Goal: Book appointment/travel/reservation

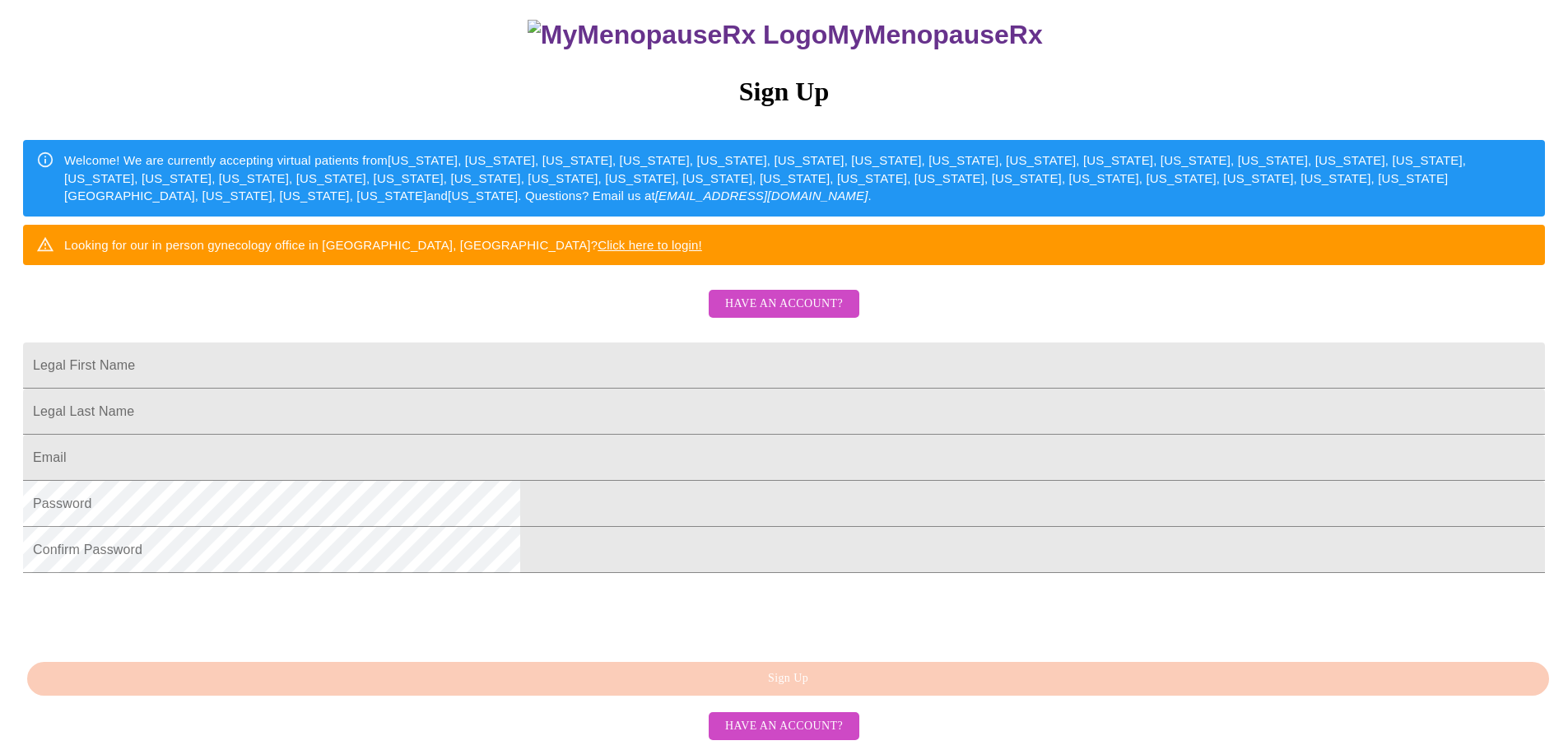
scroll to position [307, 0]
click at [560, 342] on input "Legal First Name" at bounding box center [784, 365] width 1521 height 46
click at [708, 342] on input "[EMAIL_ADDRESS][DOMAIN_NAME]" at bounding box center [784, 365] width 1521 height 46
drag, startPoint x: 708, startPoint y: 297, endPoint x: 474, endPoint y: 292, distance: 234.1
click at [474, 292] on div "MyMenopauseRx Sign Up Welcome! We are currently accepting virtual patients from…" at bounding box center [784, 293] width 1555 height 900
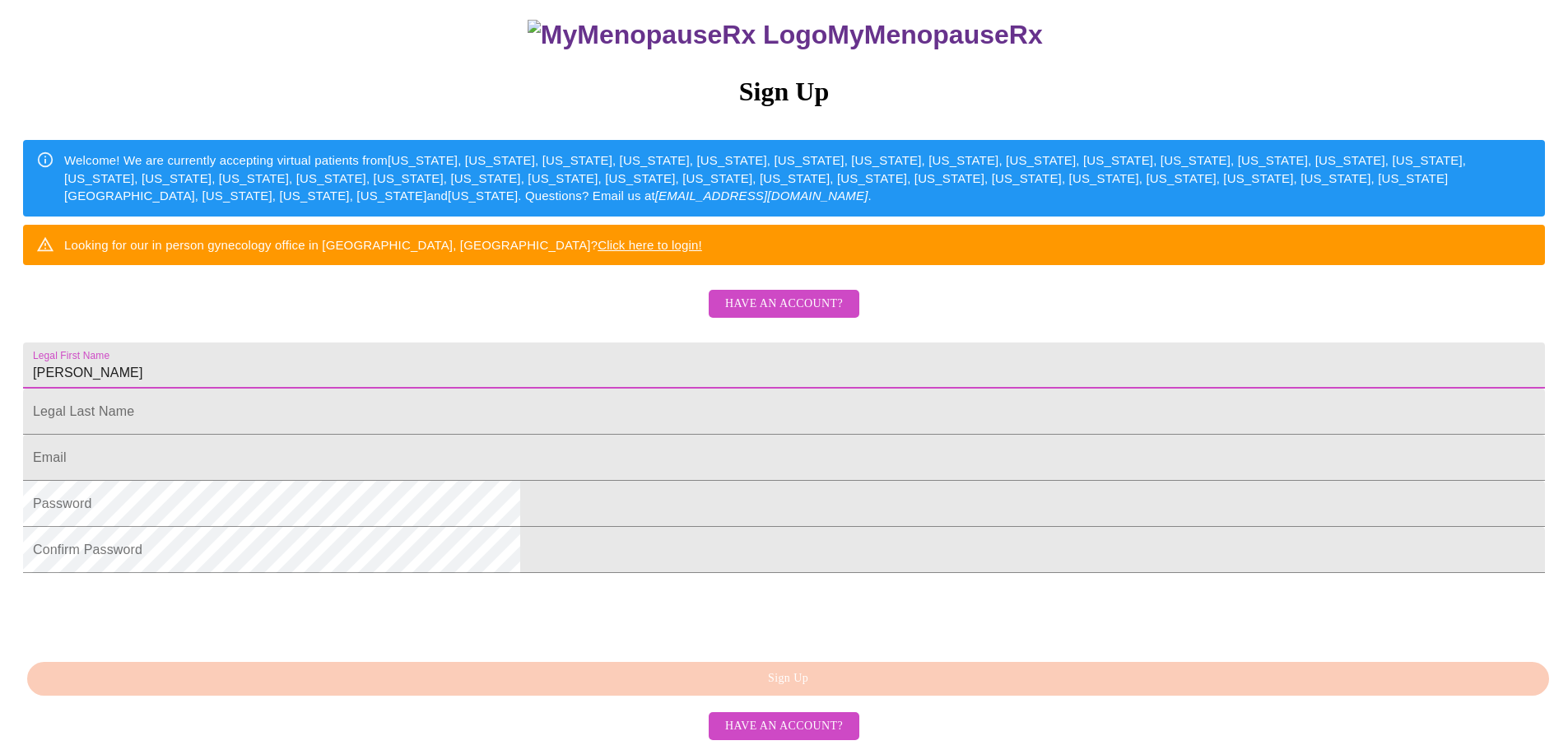
type input "[PERSON_NAME]"
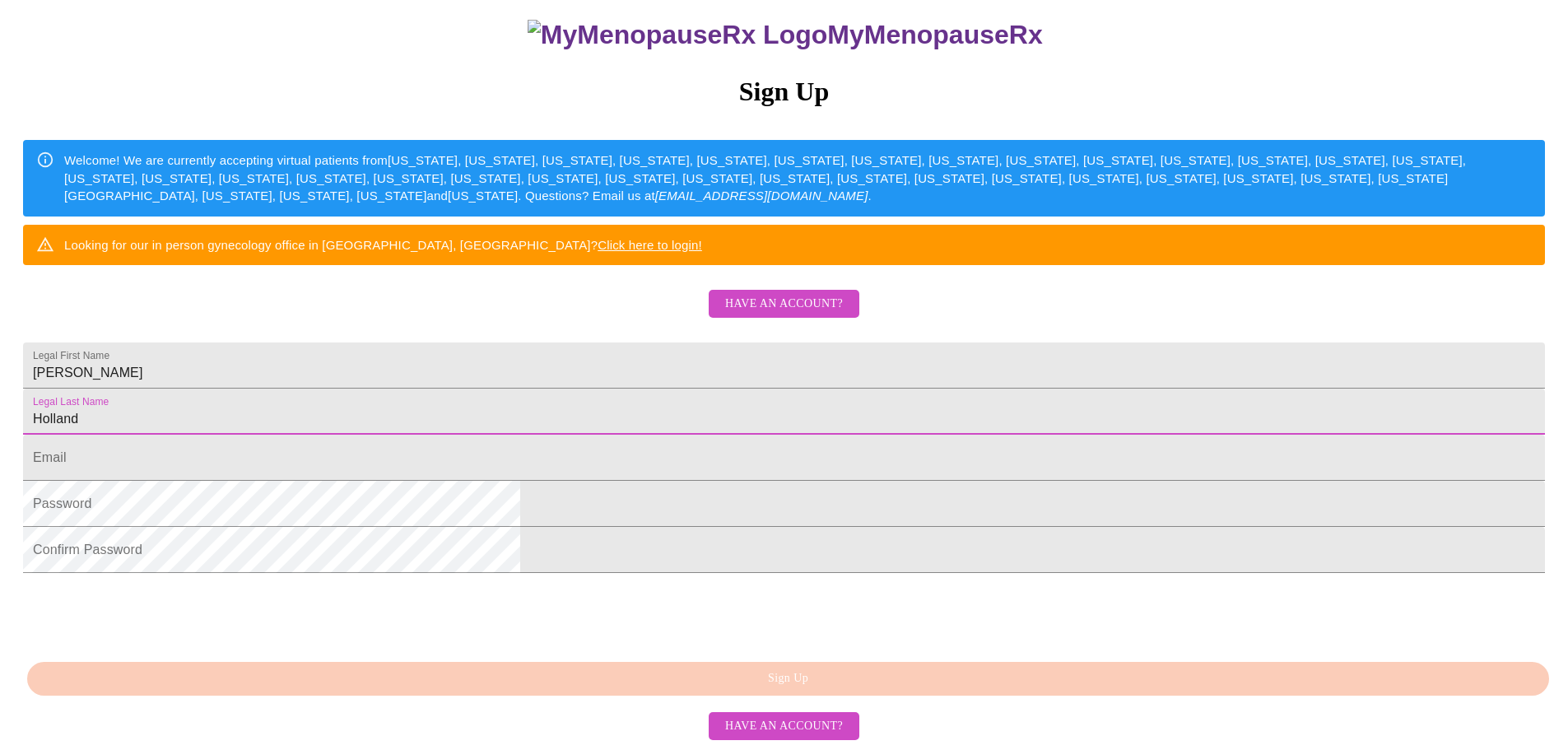
type input "Holland"
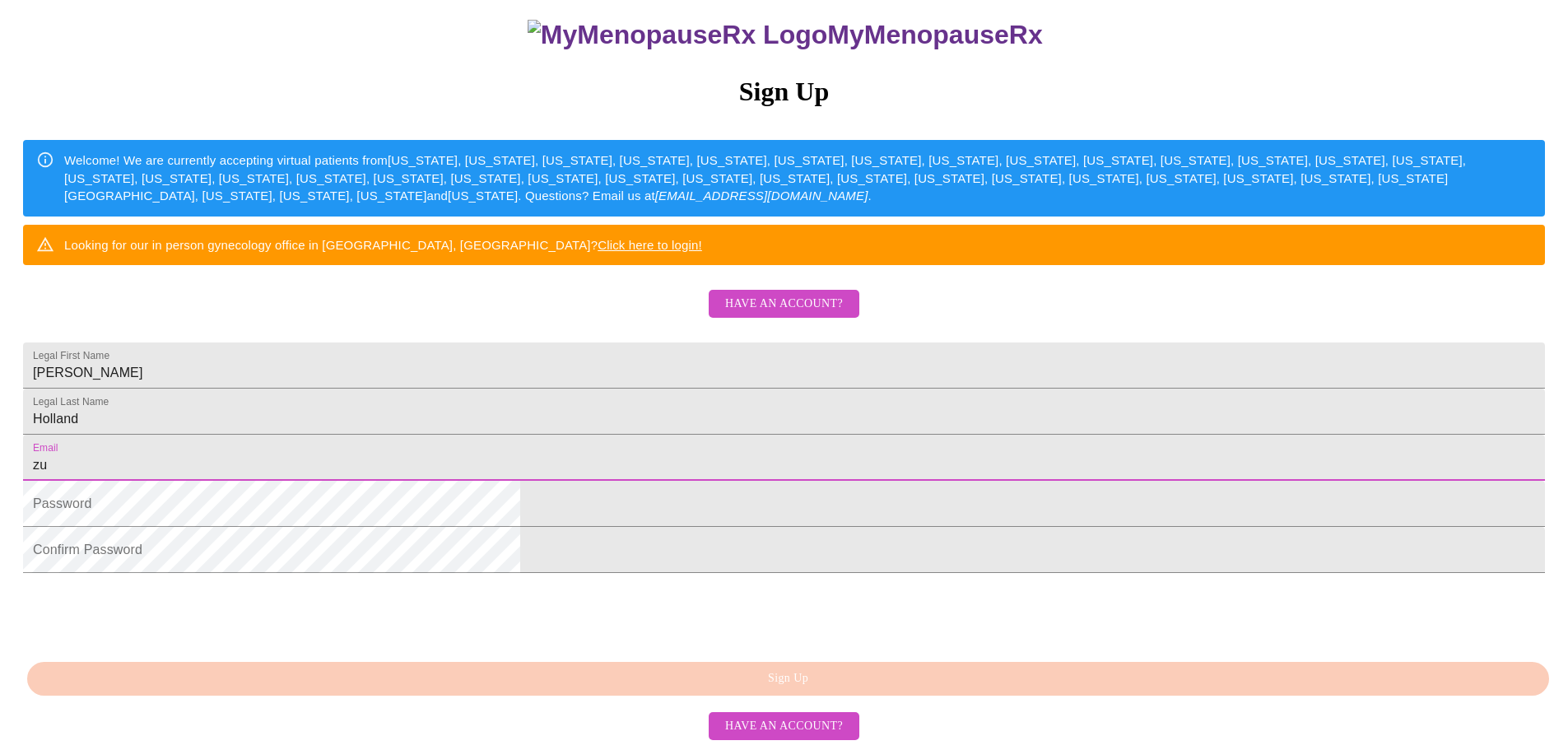
type input "z"
type input "[EMAIL_ADDRESS][DOMAIN_NAME]"
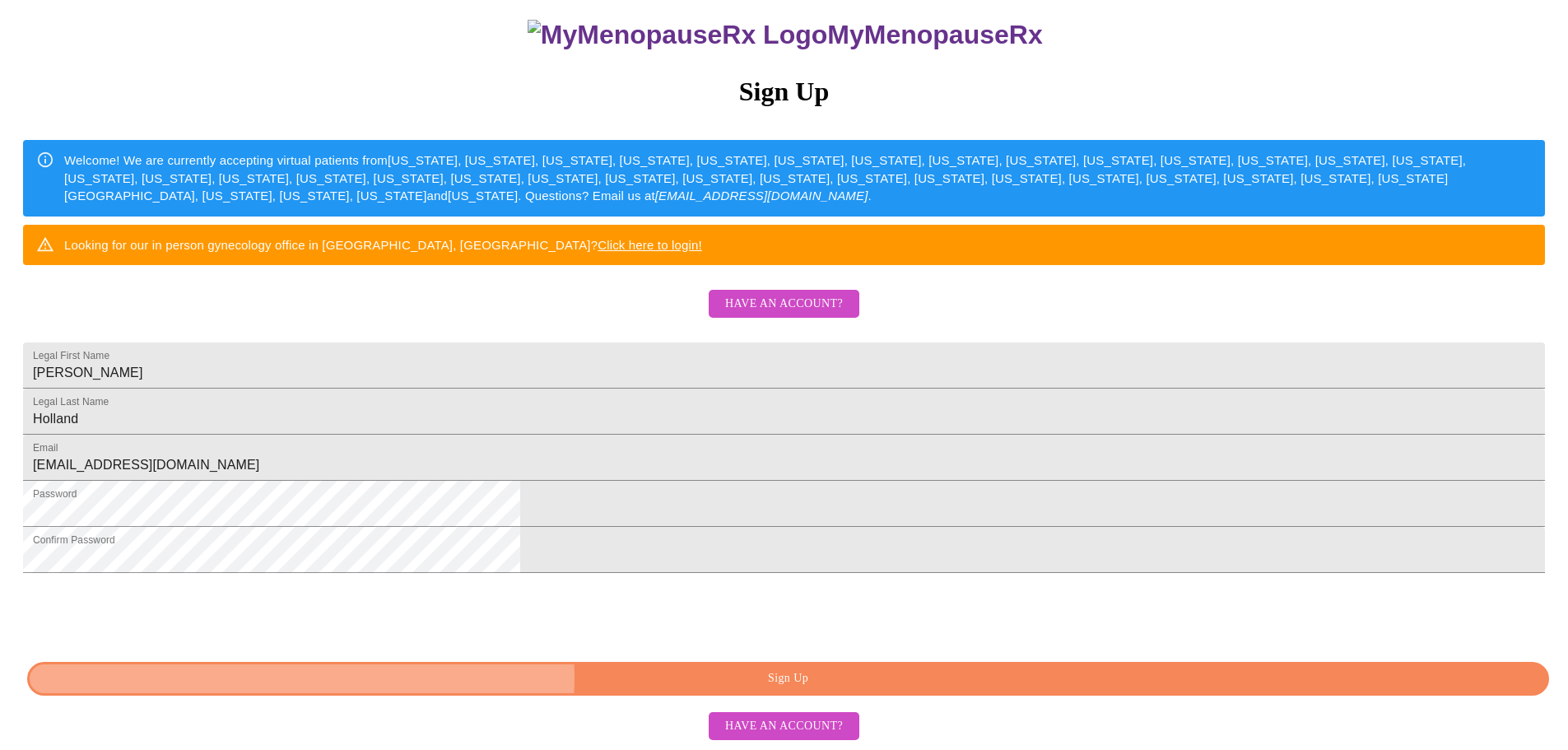
click at [814, 679] on span "Sign Up" at bounding box center [787, 679] width 1484 height 21
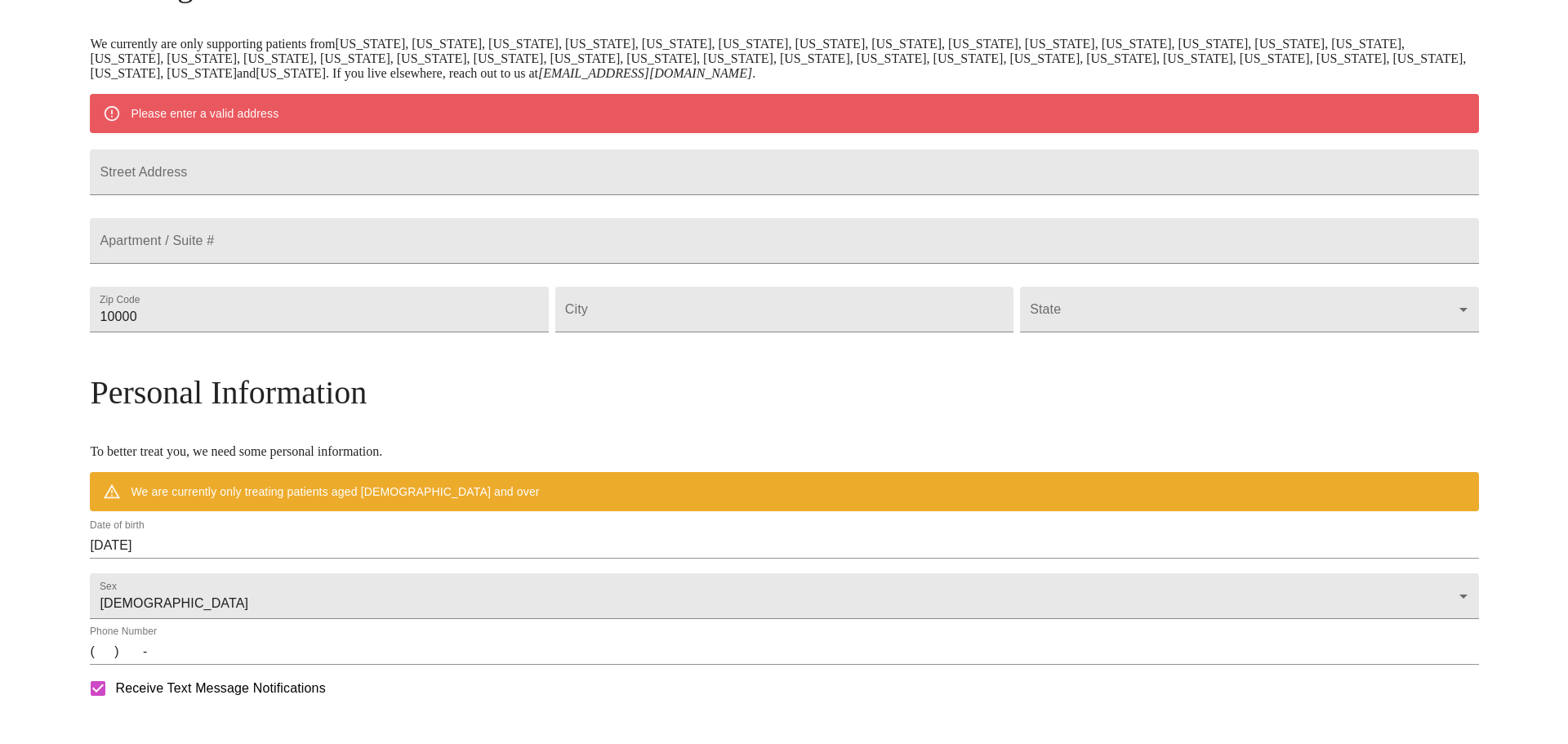
scroll to position [240, 0]
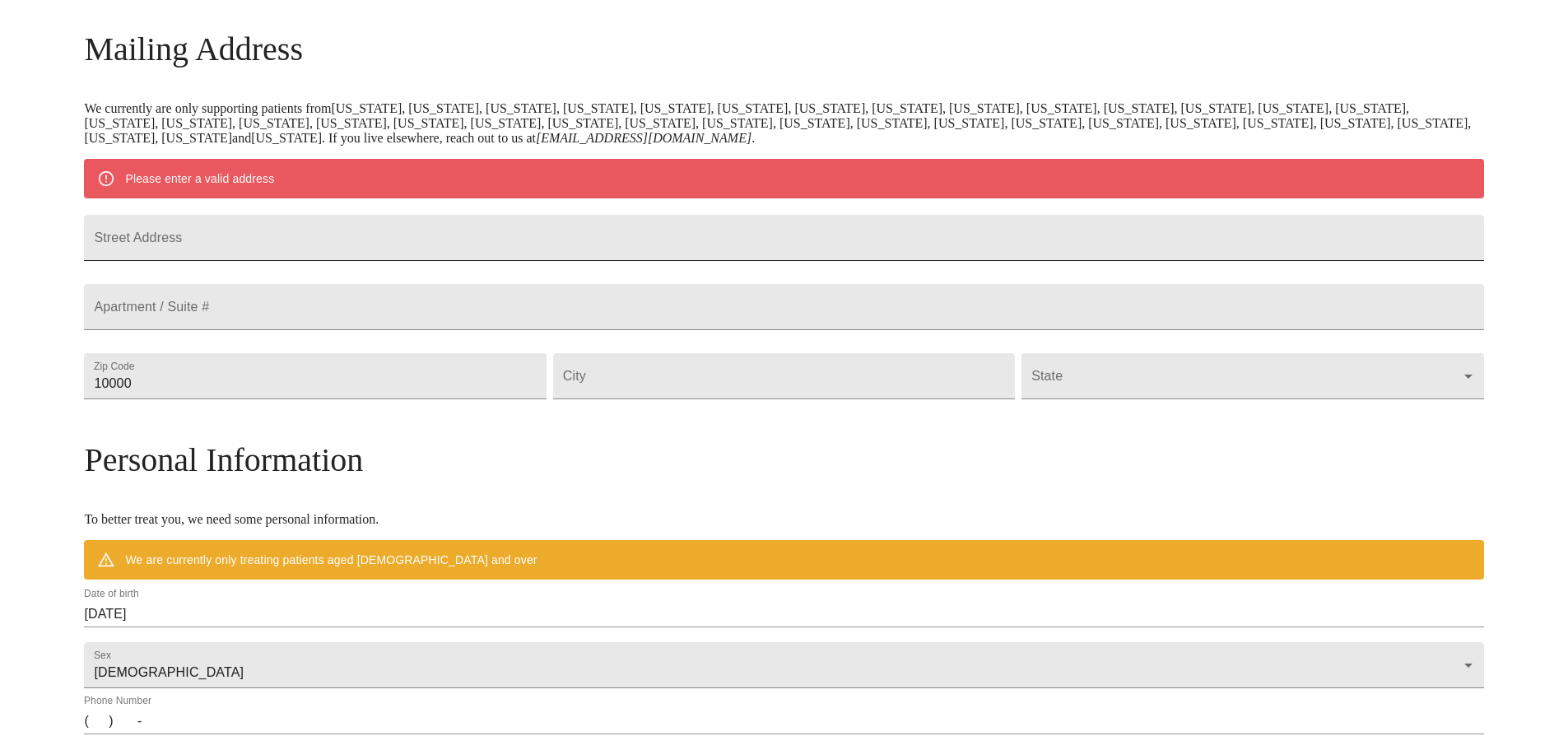
click at [359, 243] on input "Street Address" at bounding box center [783, 238] width 1399 height 46
type input "1502 Defoe St"
type input "59802"
type input "Missoula"
click at [1301, 425] on body "MyMenopauseRx Welcome to MyMenopauseRx Since it's your first time here, you'll …" at bounding box center [790, 406] width 1567 height 1283
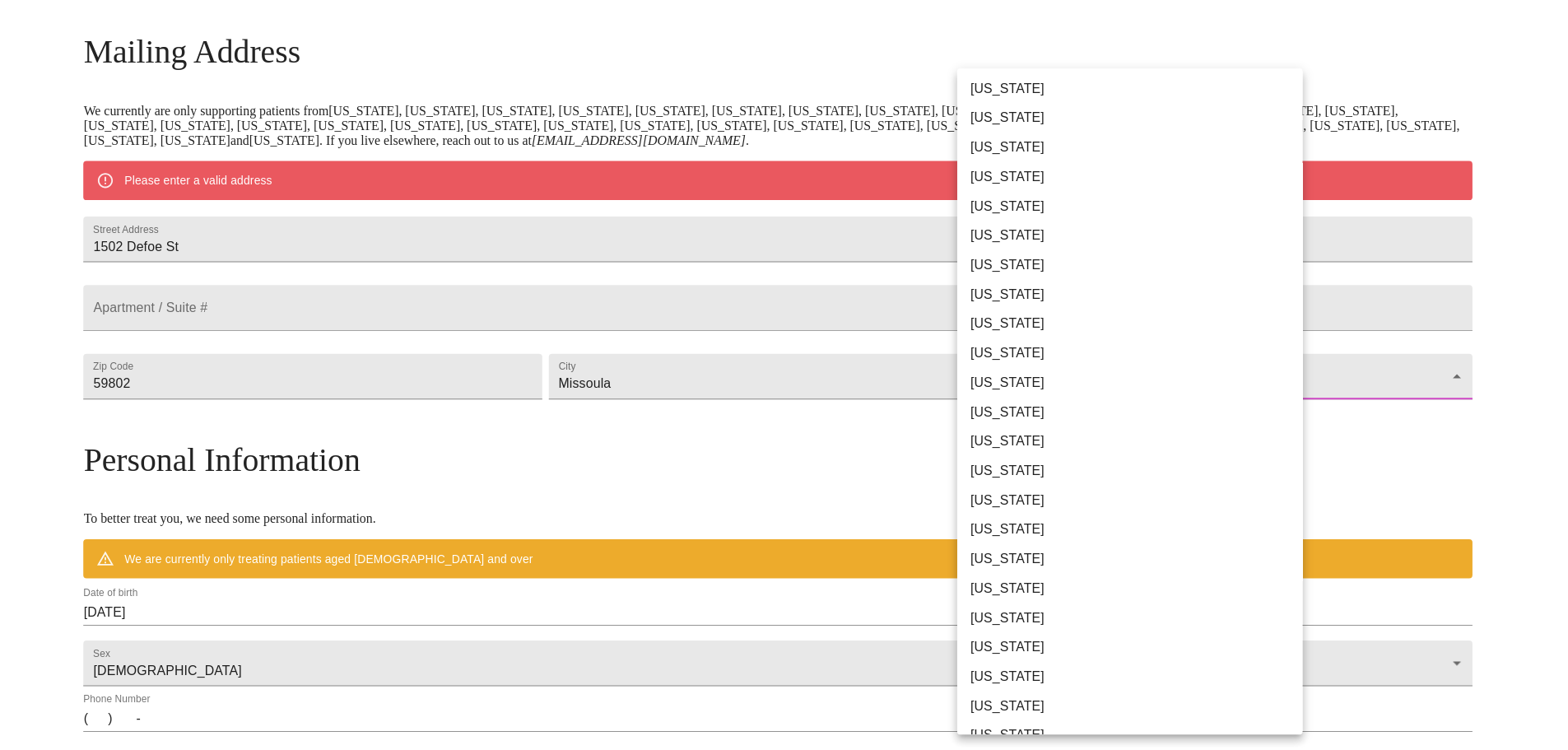
scroll to position [329, 0]
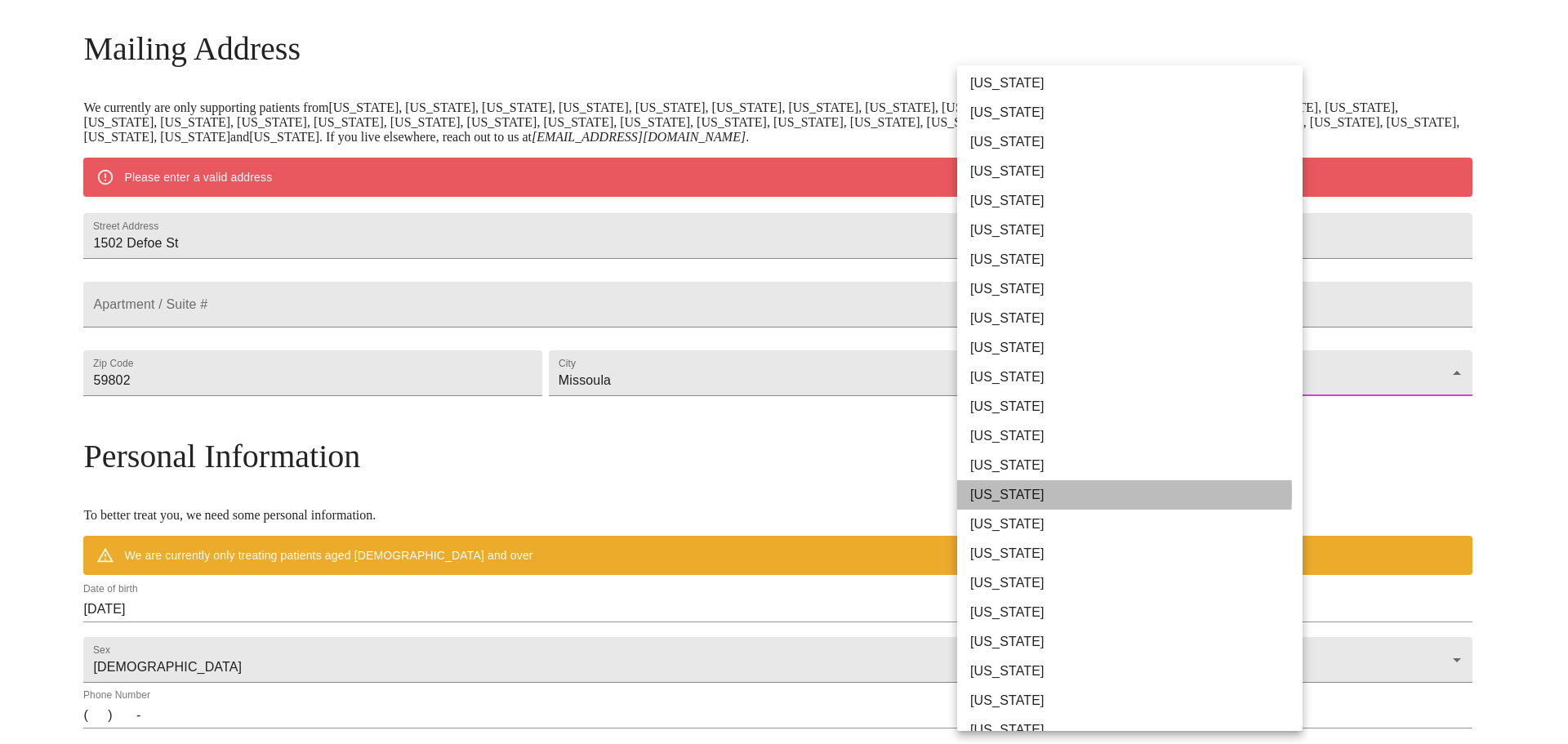
click at [1004, 494] on li "[US_STATE]" at bounding box center [1135, 495] width 358 height 30
type input "[US_STATE]"
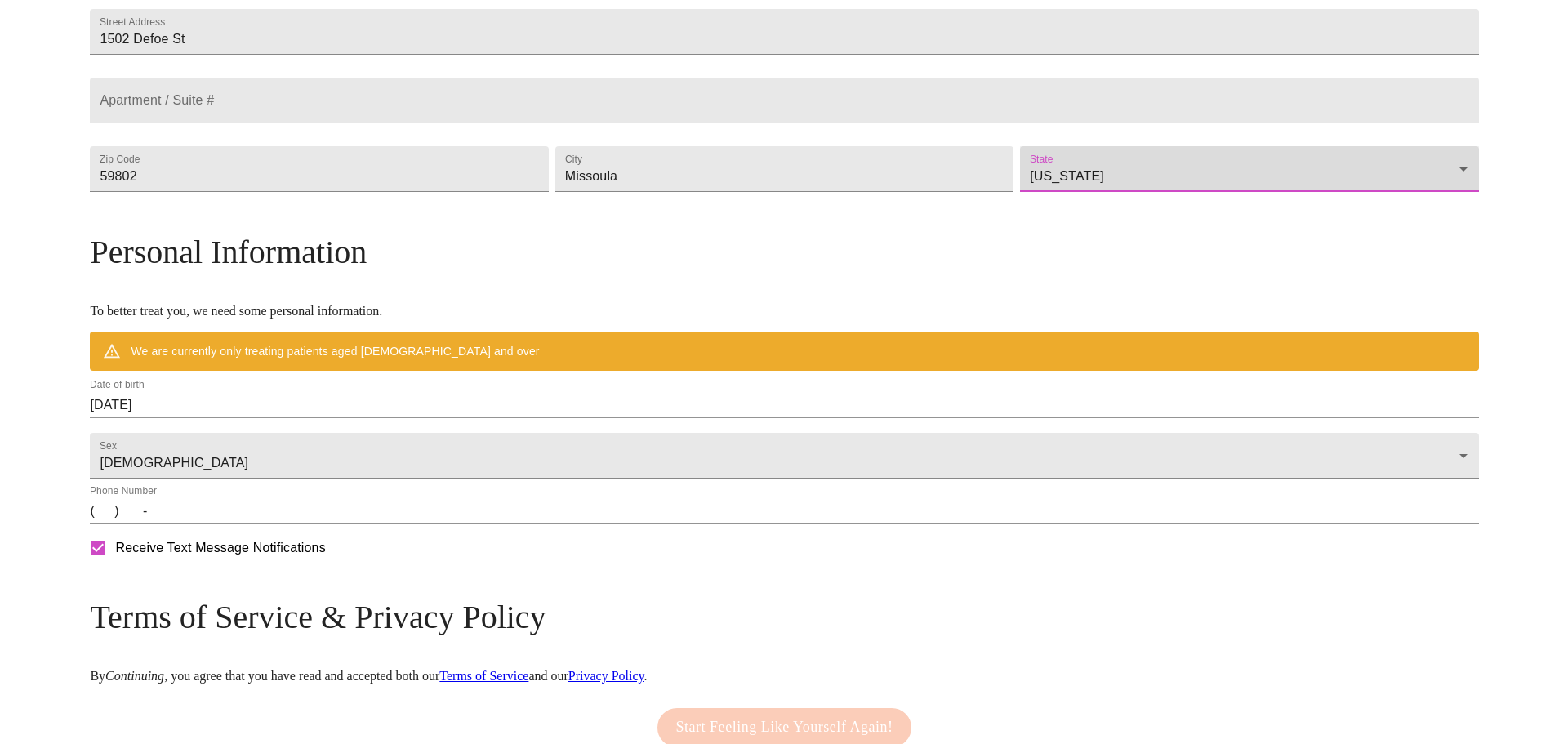
scroll to position [404, 0]
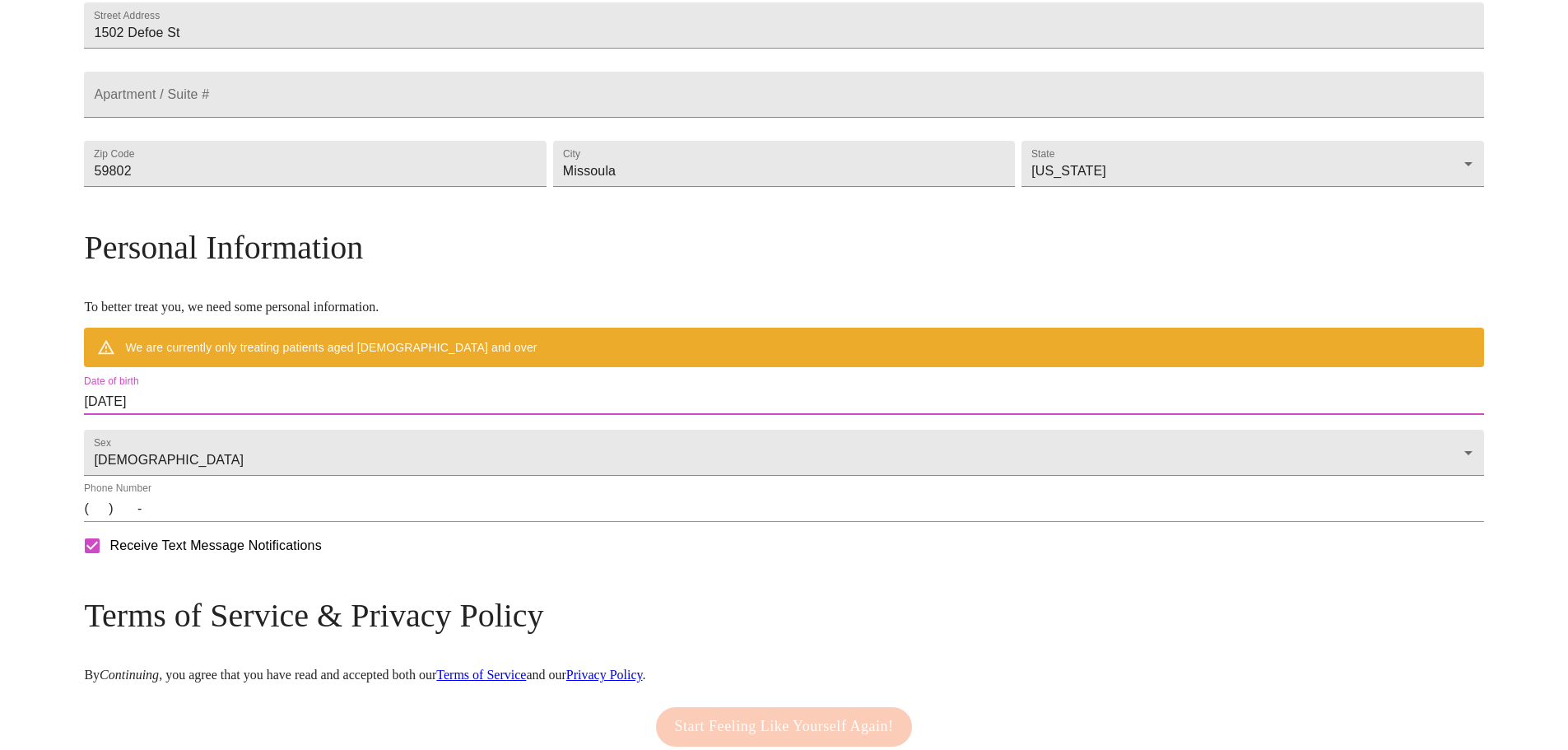
click at [345, 414] on input "[DATE]" at bounding box center [783, 402] width 1399 height 27
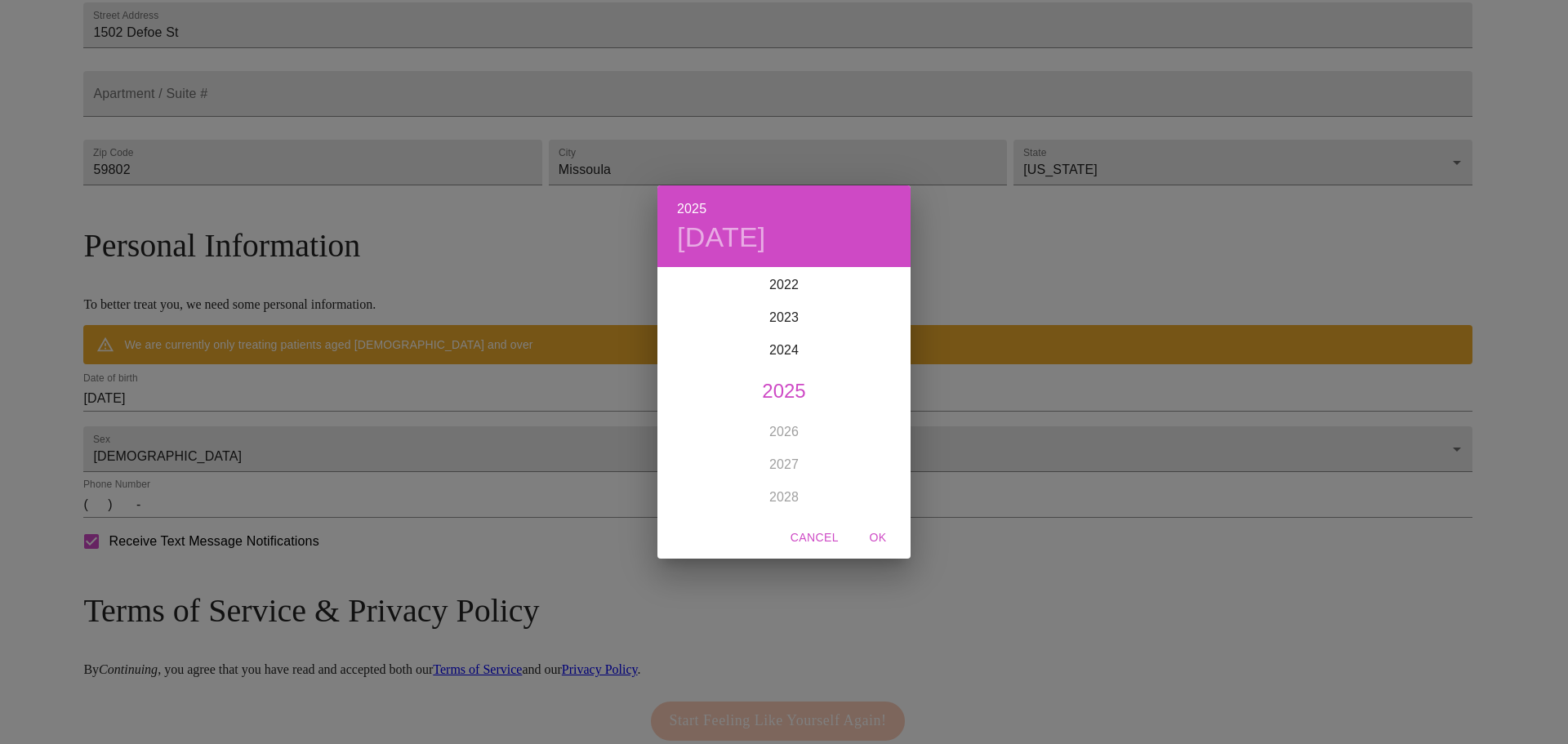
scroll to position [3935, 0]
click at [690, 235] on h4 "[DATE]" at bounding box center [721, 238] width 89 height 35
click at [680, 287] on icon "button" at bounding box center [677, 290] width 20 height 20
click at [758, 240] on h4 "[DATE]" at bounding box center [721, 238] width 89 height 35
click at [888, 292] on icon "button" at bounding box center [891, 290] width 20 height 20
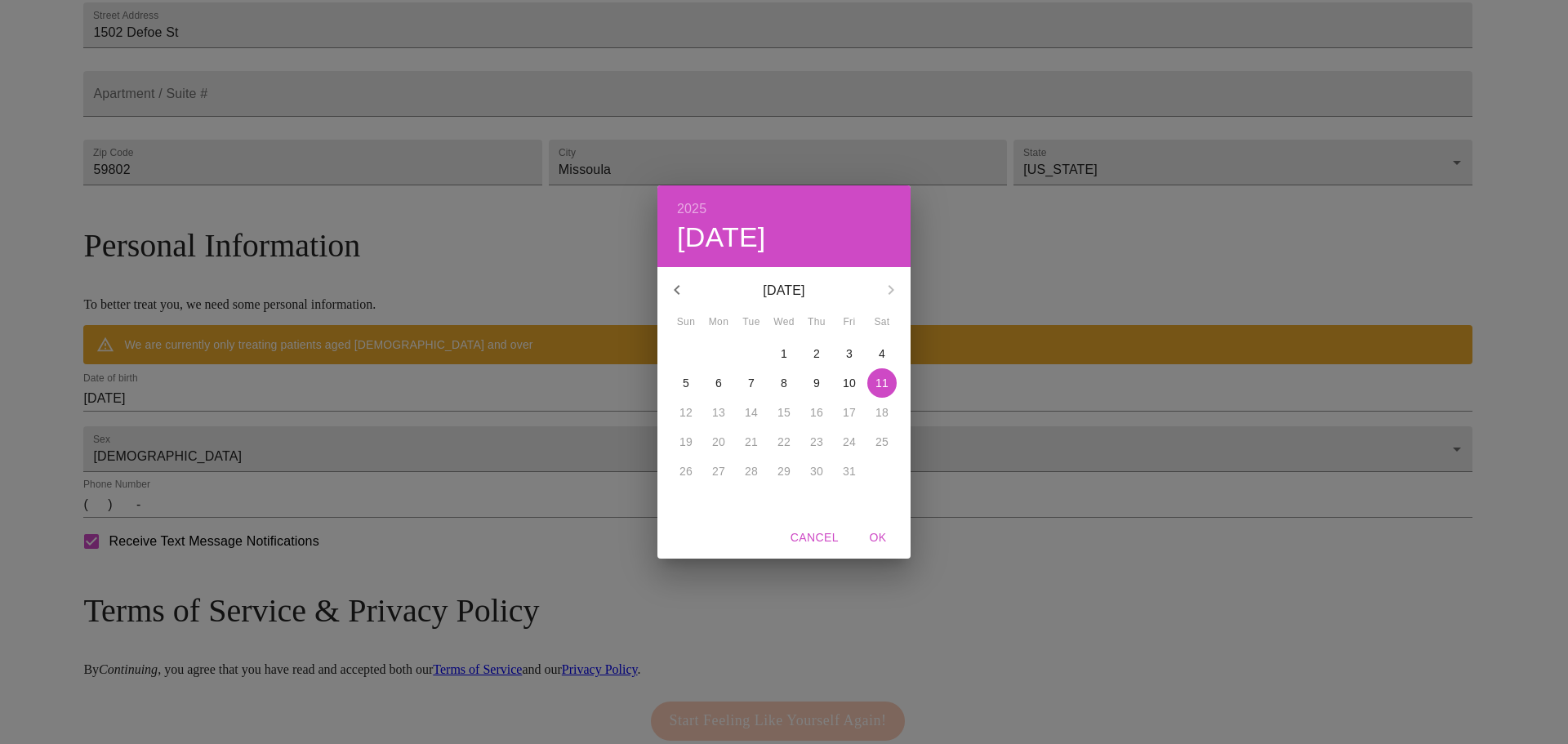
click at [765, 238] on h4 "[DATE]" at bounding box center [721, 238] width 89 height 35
click at [684, 210] on h6 "2025" at bounding box center [691, 209] width 30 height 23
drag, startPoint x: 790, startPoint y: 385, endPoint x: 790, endPoint y: 367, distance: 18.0
click at [790, 367] on div "1899 1900 1901 1902 1903 1904 1905 1906 1907 1908 1909 1910 1911 1912 1913 1914…" at bounding box center [784, 391] width 253 height 245
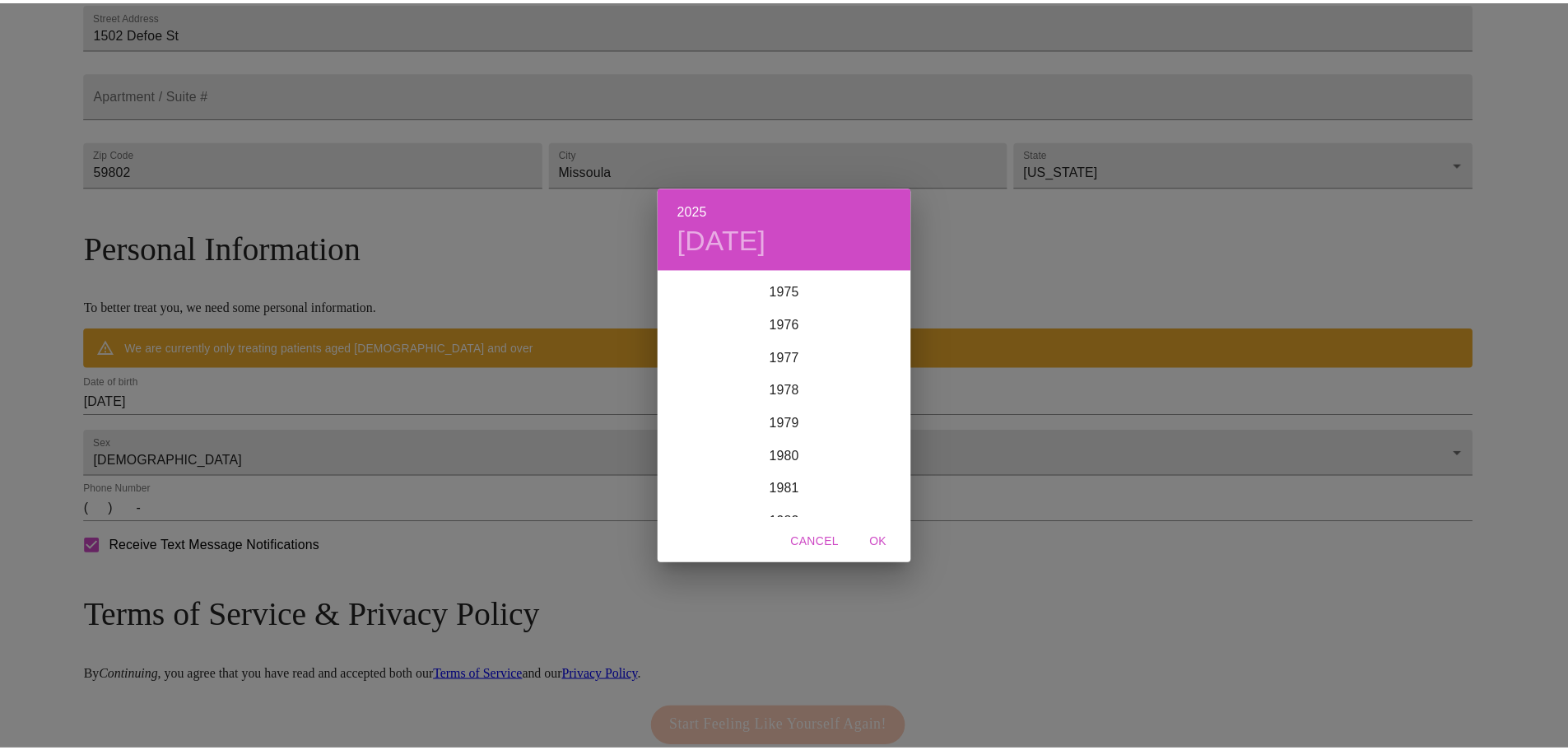
scroll to position [2473, 0]
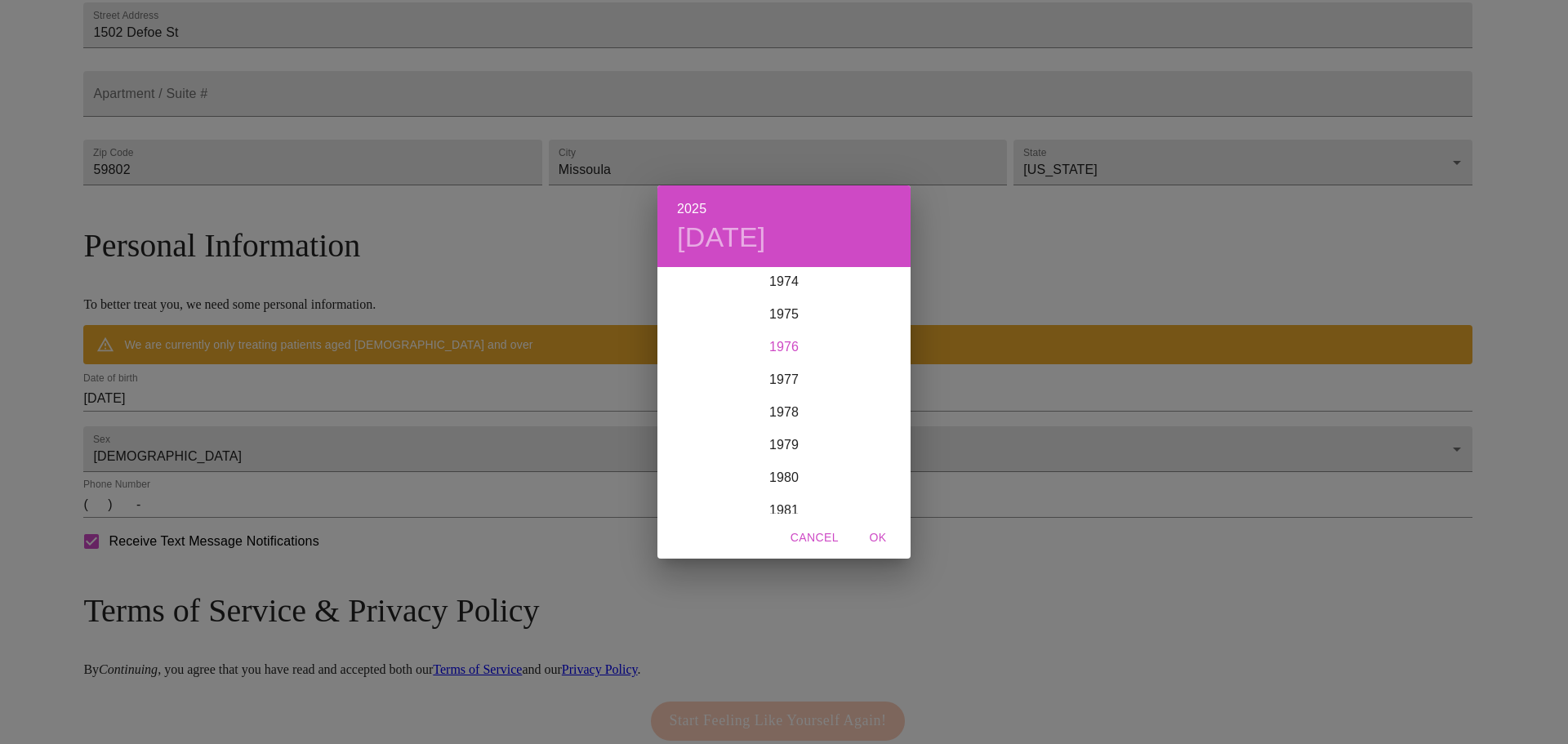
click at [807, 343] on div "1976" at bounding box center [784, 347] width 253 height 33
click at [867, 299] on div "Mar" at bounding box center [868, 299] width 84 height 61
click at [814, 379] on p "11" at bounding box center [817, 383] width 13 height 16
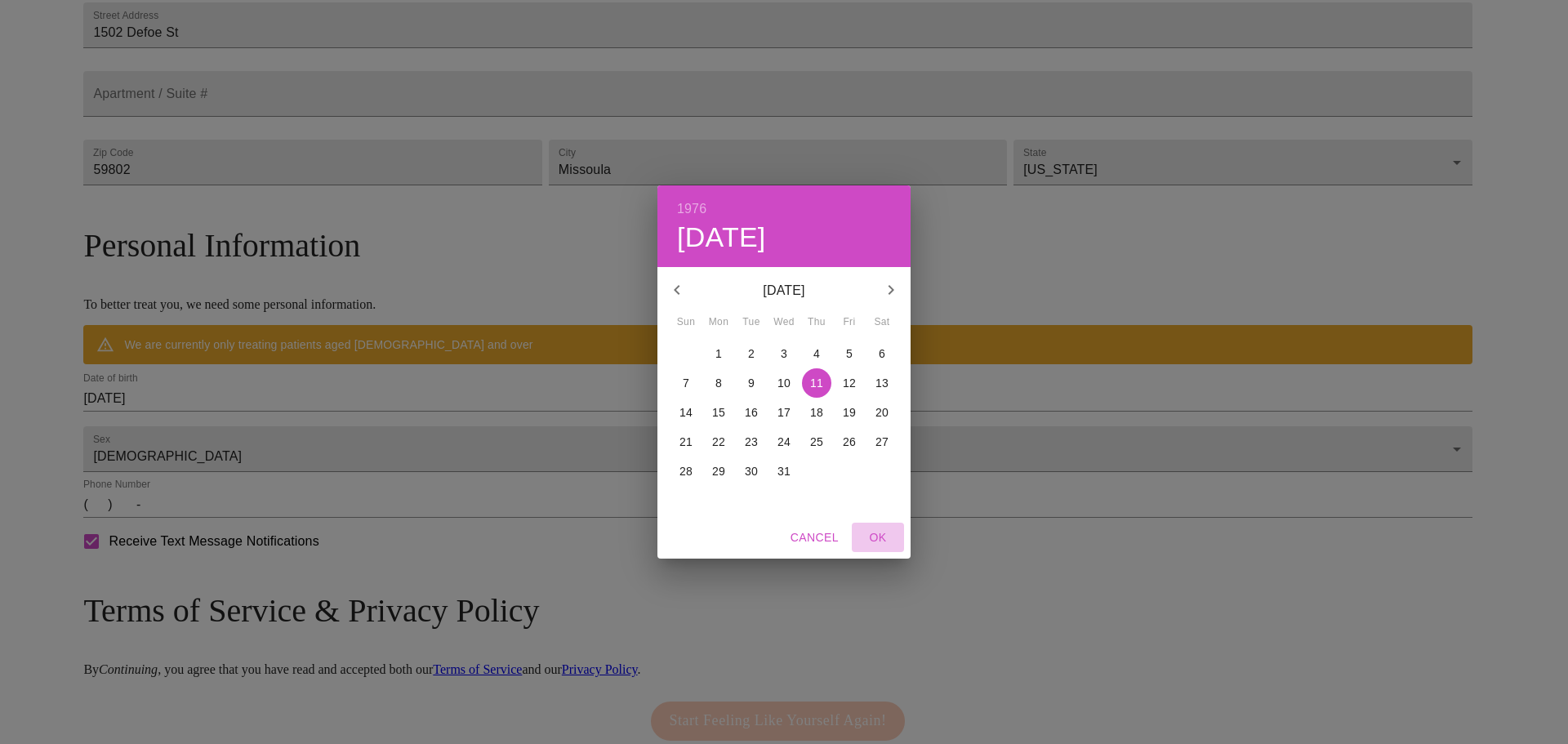
click at [878, 535] on span "OK" at bounding box center [878, 537] width 40 height 21
type input "[DATE]"
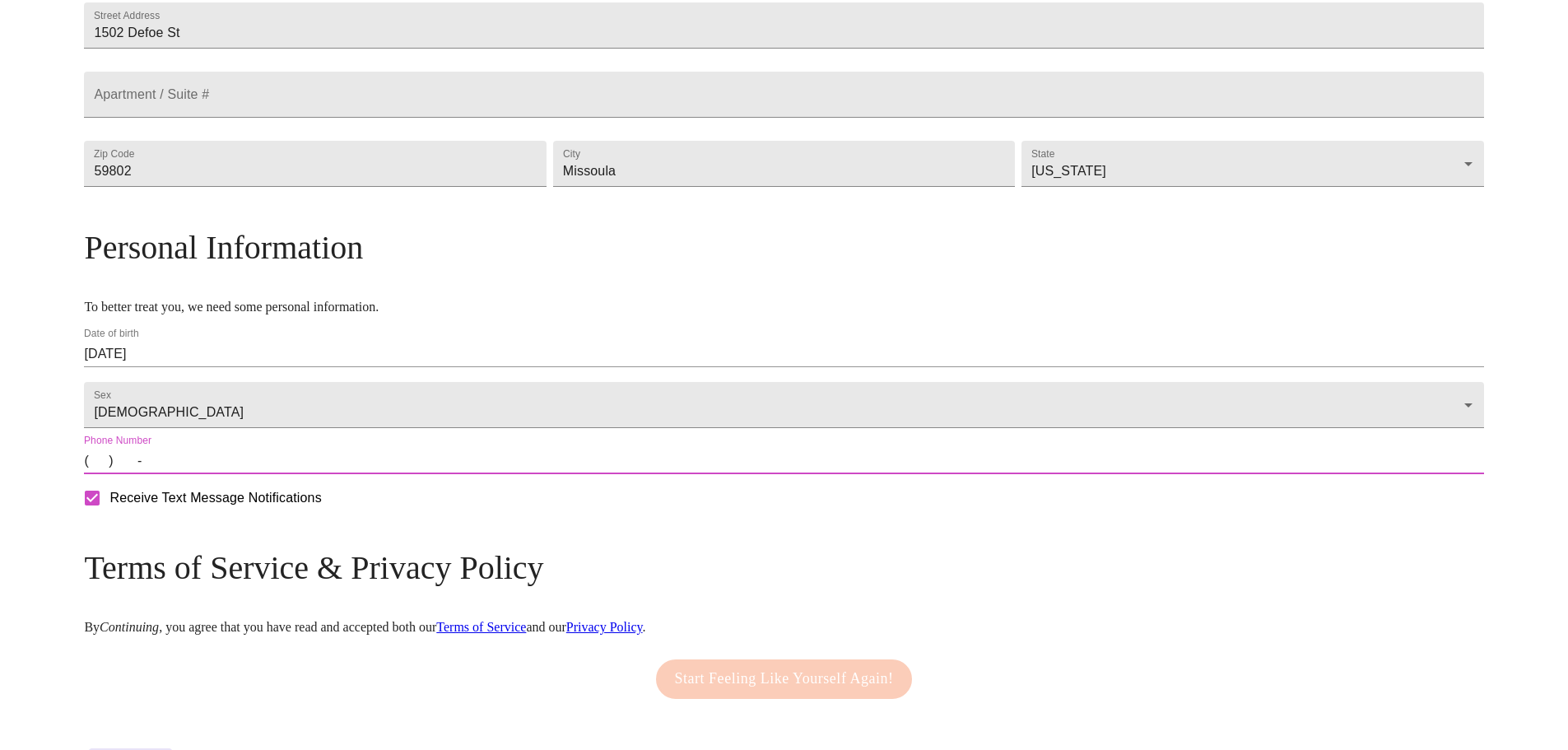
click at [308, 474] on input "(   )    -" at bounding box center [783, 461] width 1399 height 27
type input "[PHONE_NUMBER]"
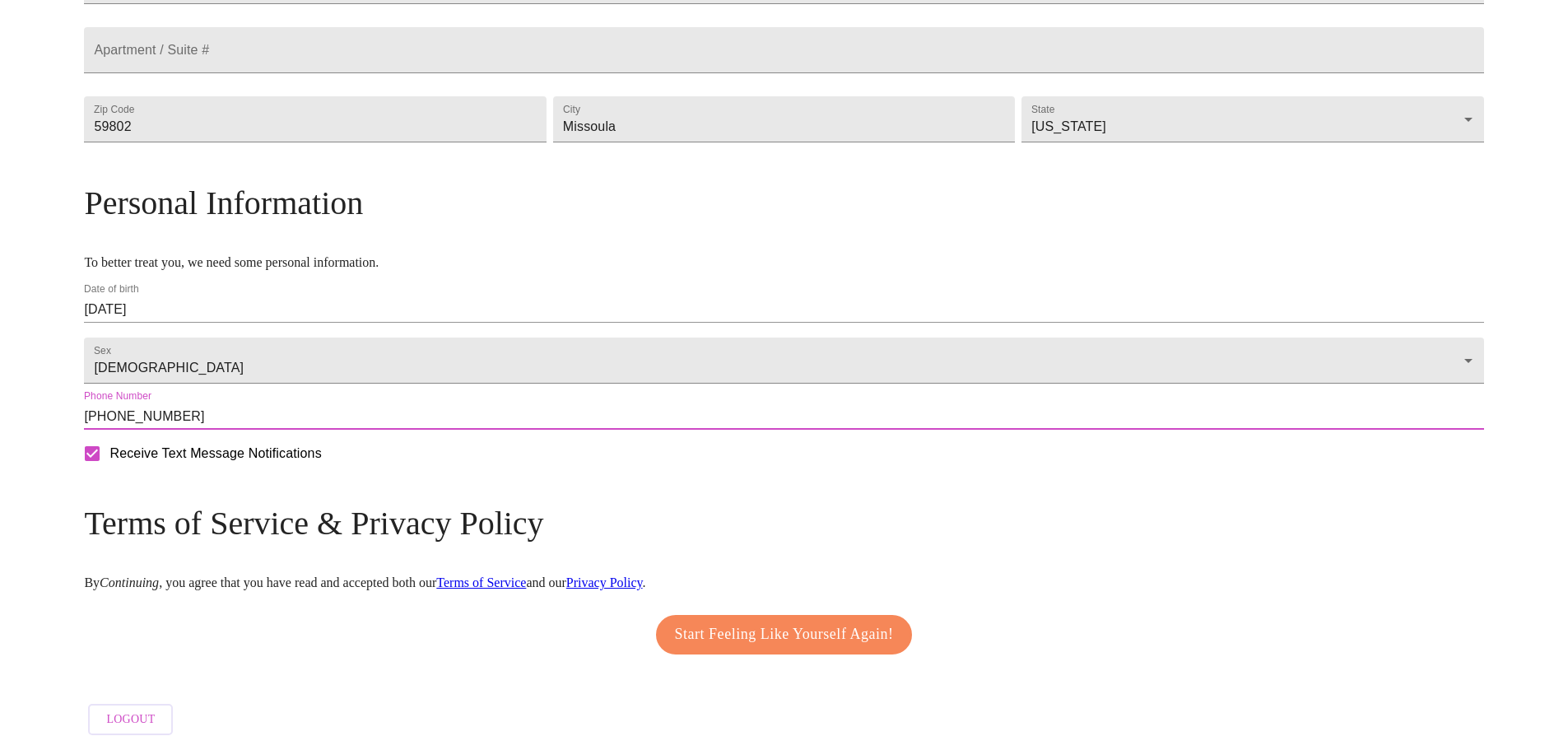
scroll to position [498, 0]
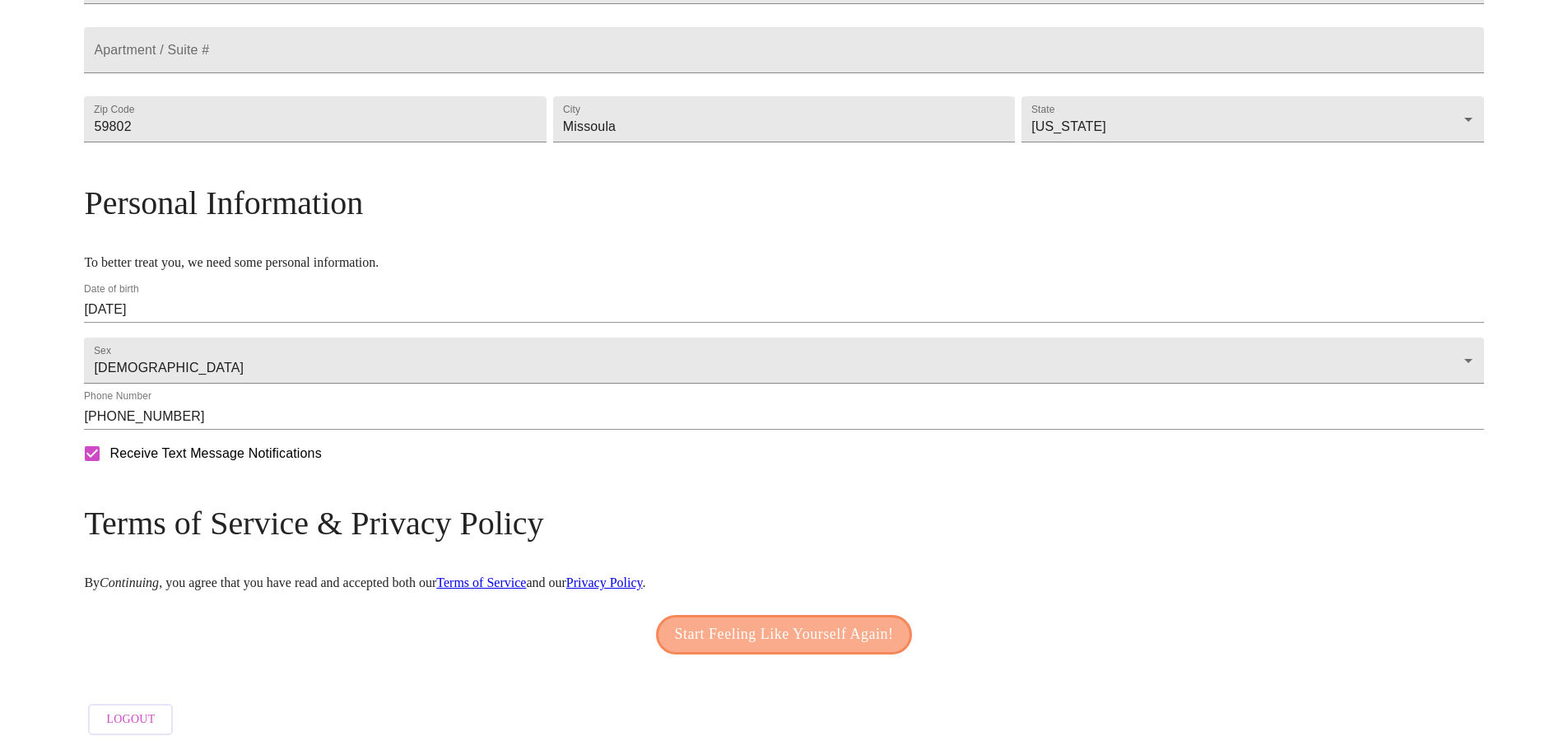
click at [767, 623] on span "Start Feeling Like Yourself Again!" at bounding box center [785, 635] width 219 height 27
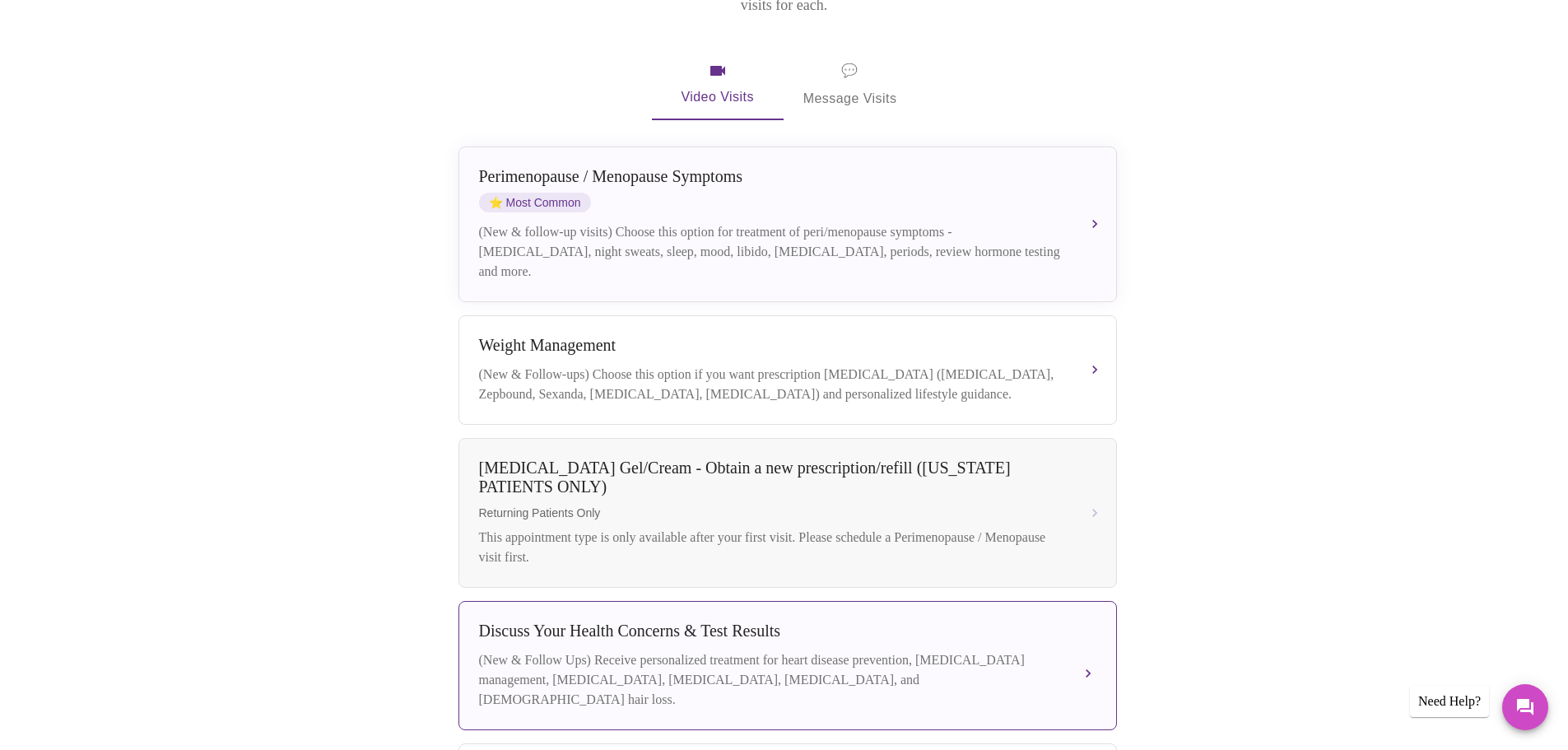
scroll to position [283, 0]
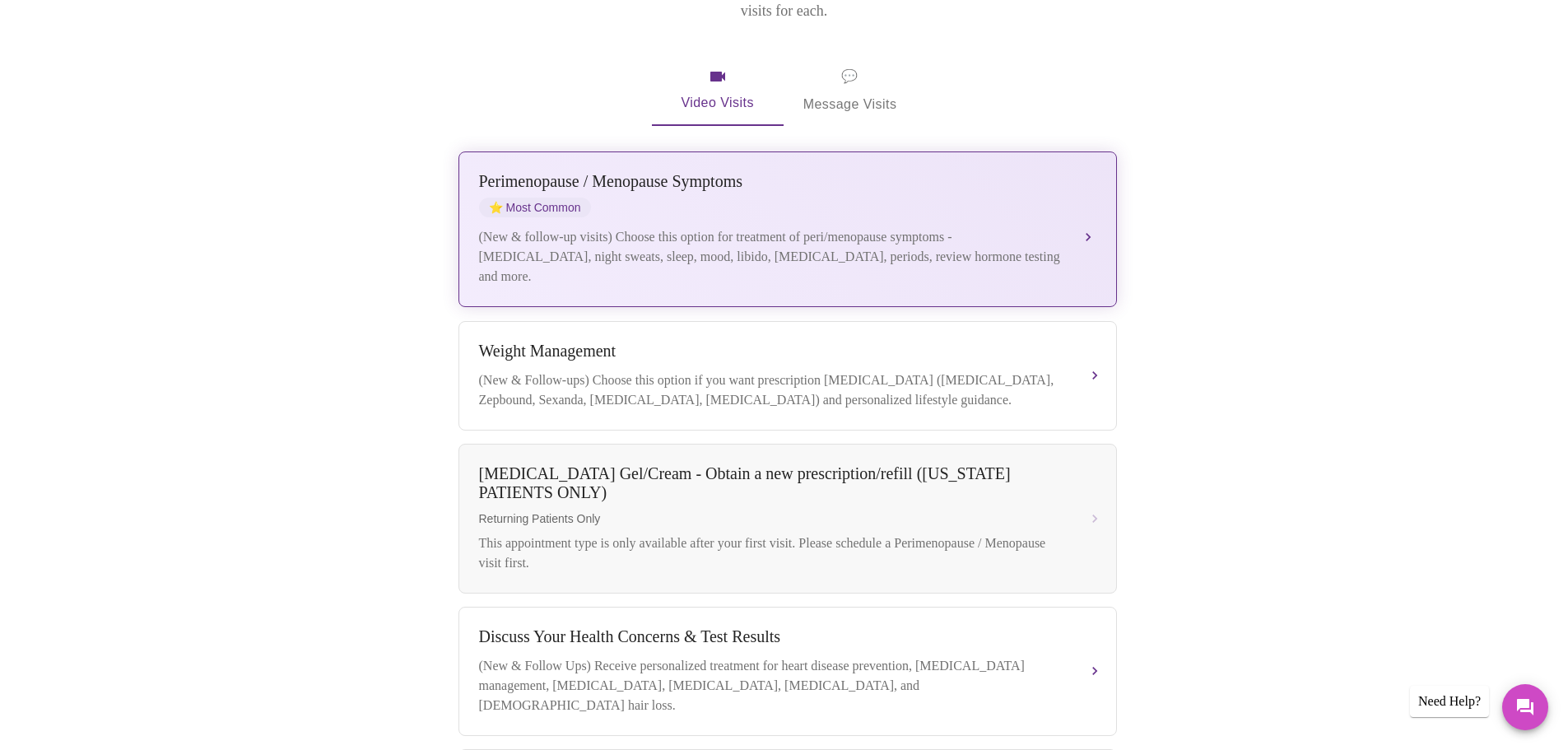
click at [889, 227] on div "(New & follow-up visits) Choose this option for treatment of peri/menopause sym…" at bounding box center [772, 256] width 585 height 59
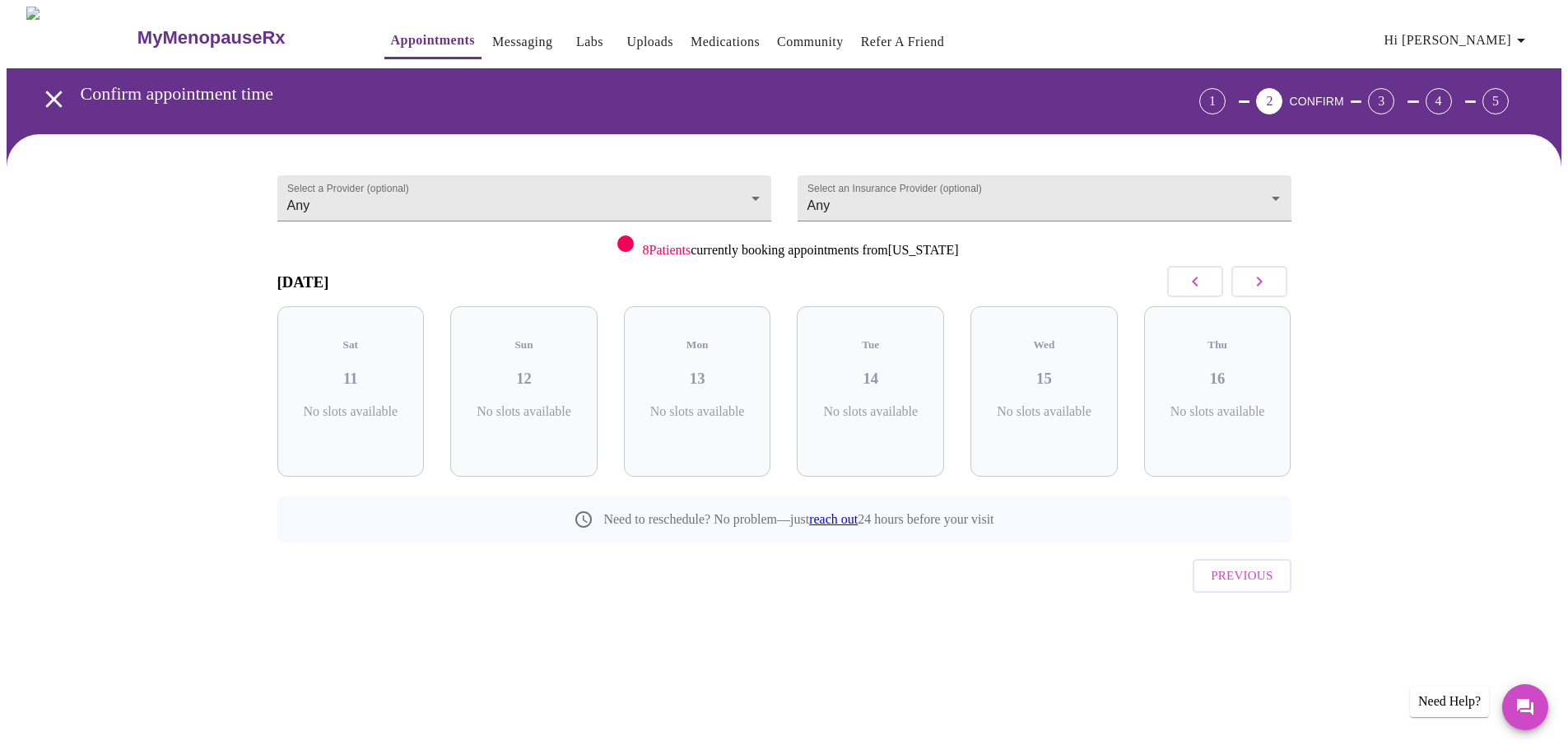
scroll to position [0, 0]
click at [1062, 377] on div "Wed 15 5 Slots Left ( 28 Total)" at bounding box center [1050, 391] width 147 height 170
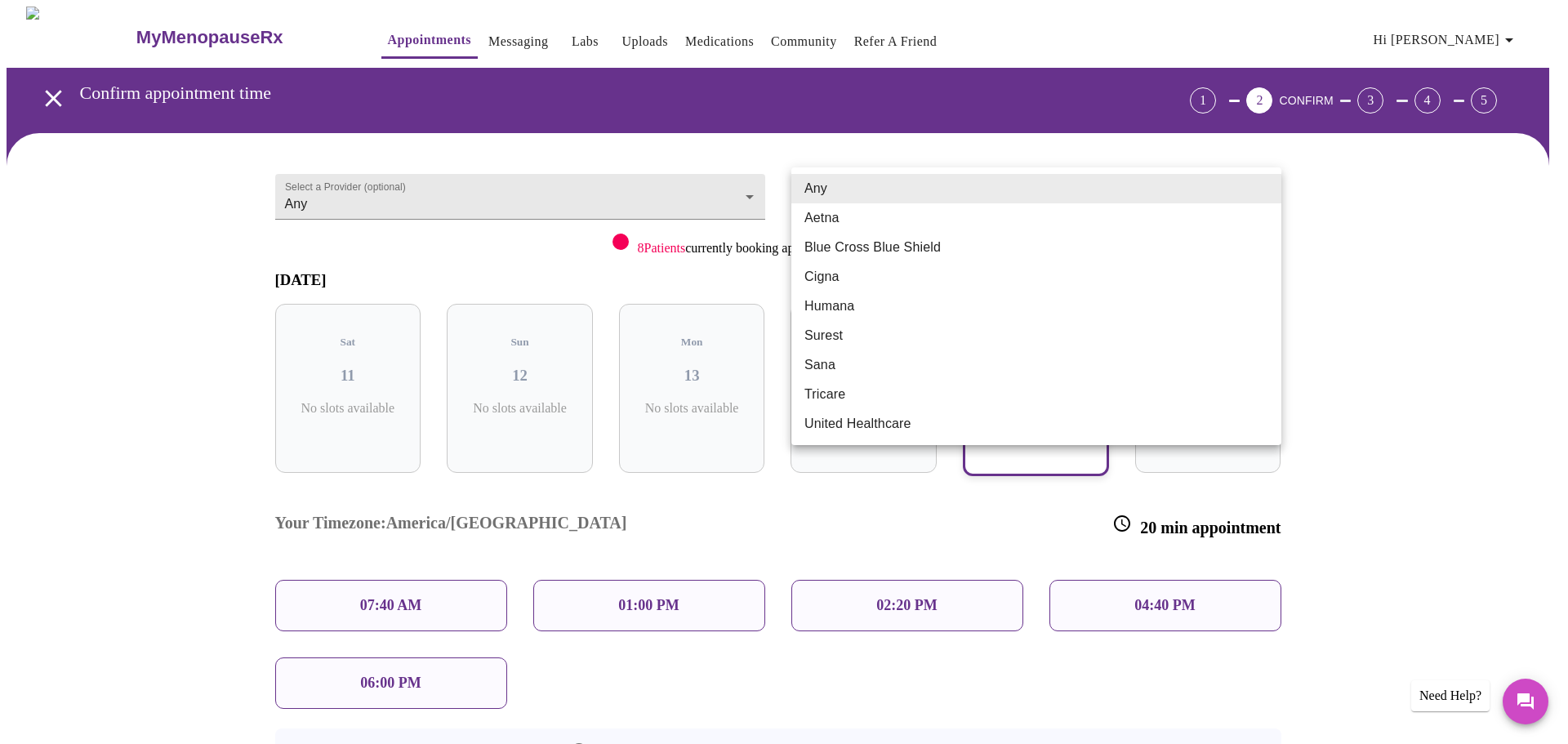
click at [1255, 188] on body "MyMenopauseRx Appointments Messaging Labs Uploads Medications Community Refer a…" at bounding box center [784, 456] width 1555 height 899
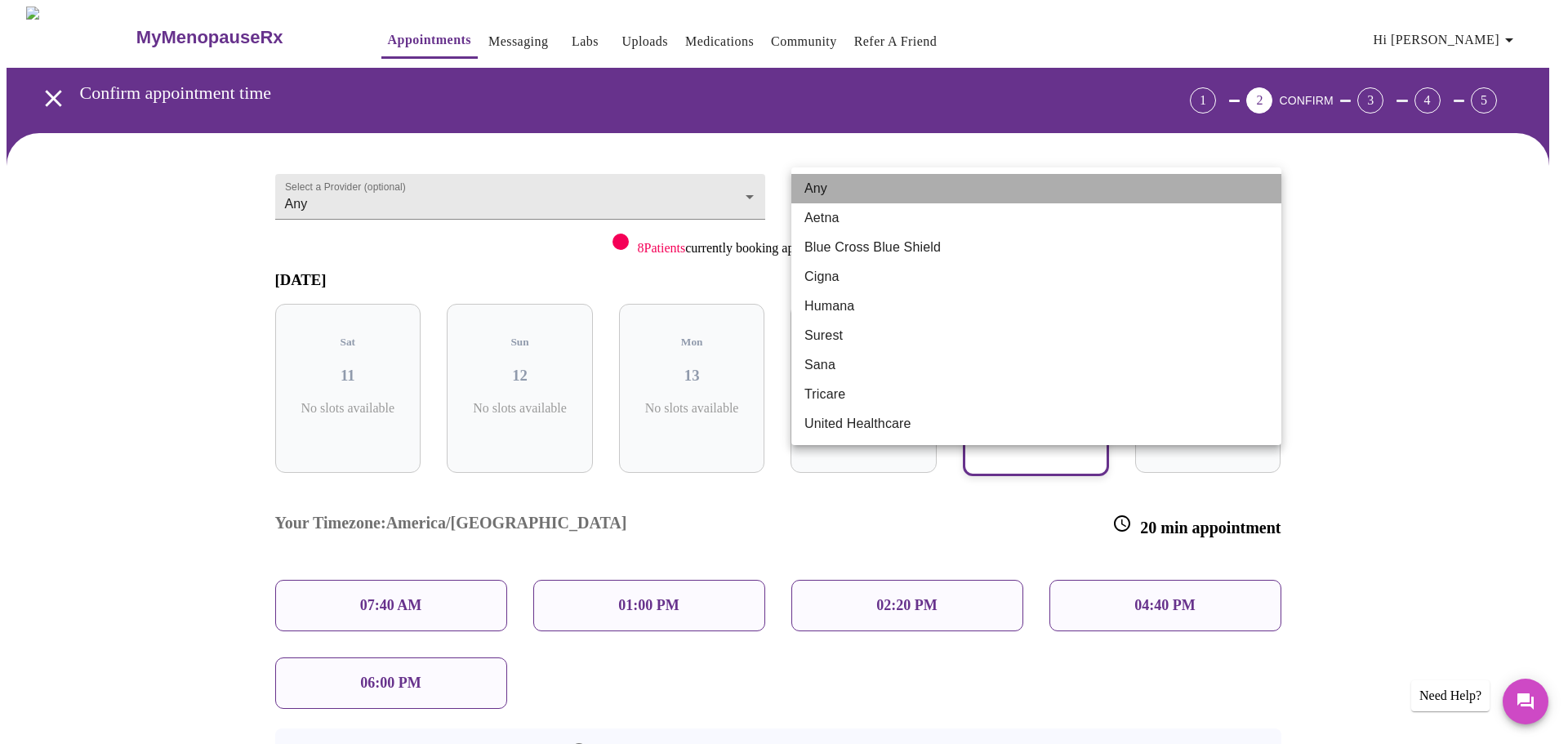
click at [1228, 186] on li "Any" at bounding box center [1036, 189] width 490 height 30
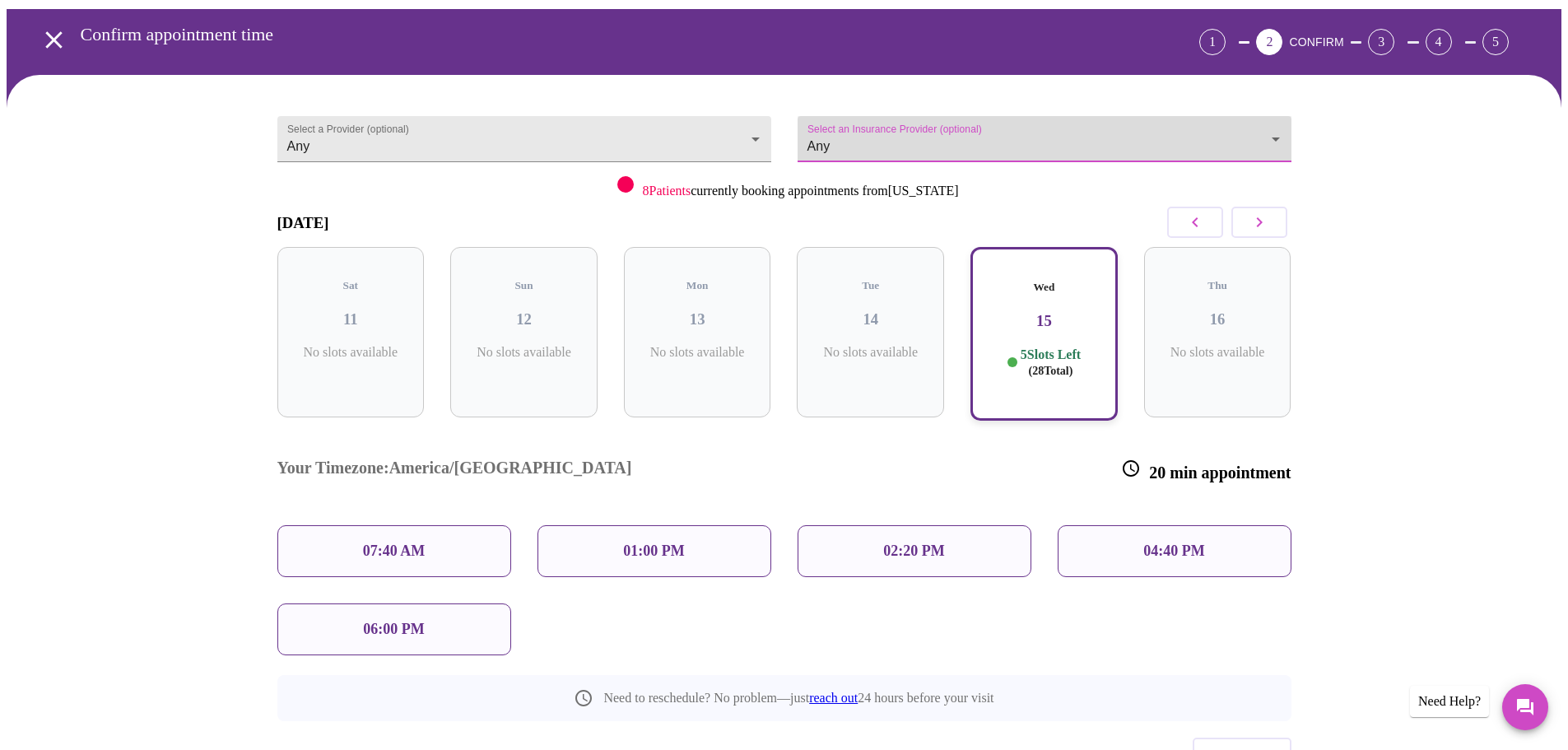
scroll to position [114, 0]
